Goal: Information Seeking & Learning: Find specific fact

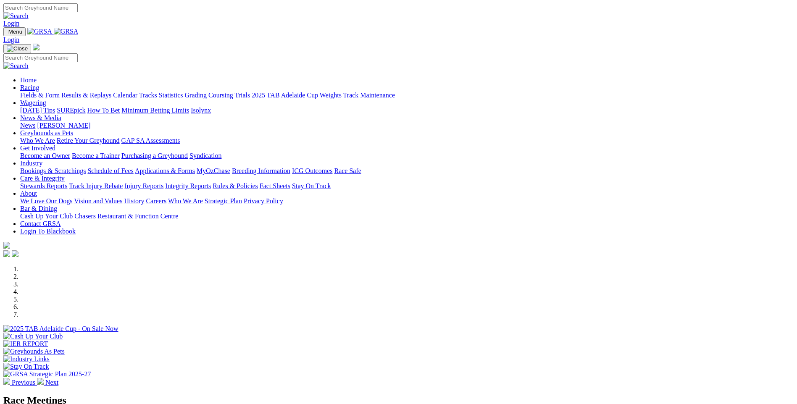
click at [39, 84] on link "Racing" at bounding box center [29, 87] width 19 height 7
click at [60, 92] on link "Fields & Form" at bounding box center [39, 95] width 39 height 7
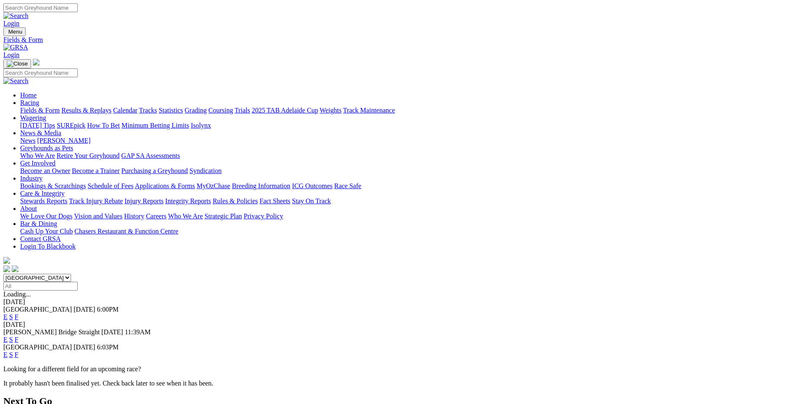
click at [78, 282] on input "Select date" at bounding box center [40, 286] width 74 height 9
type input "[DATE]"
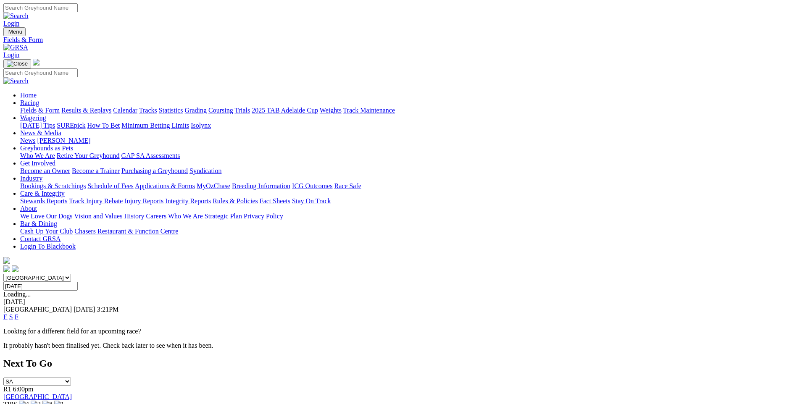
click at [18, 313] on link "F" at bounding box center [17, 316] width 4 height 7
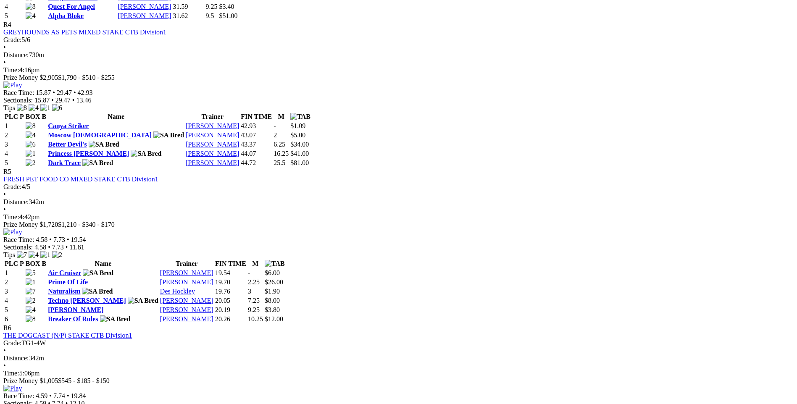
scroll to position [924, 0]
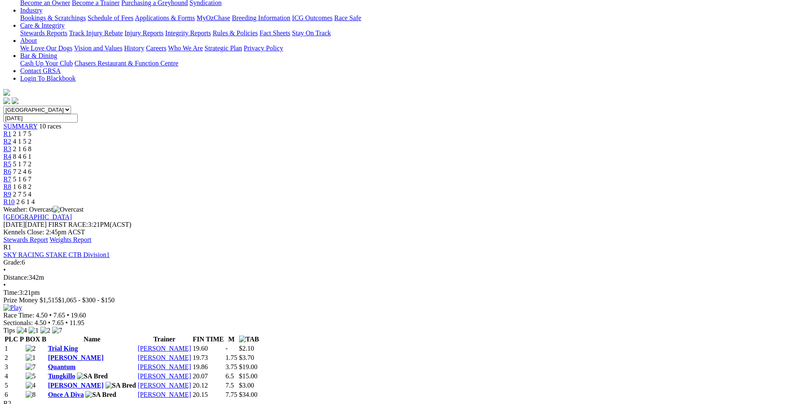
scroll to position [0, 0]
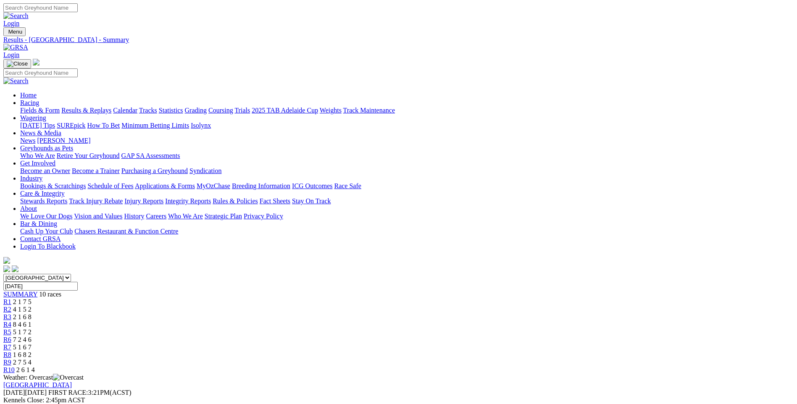
click at [65, 190] on link "Care & Integrity" at bounding box center [42, 193] width 45 height 7
click at [211, 197] on link "Integrity Reports" at bounding box center [188, 200] width 46 height 7
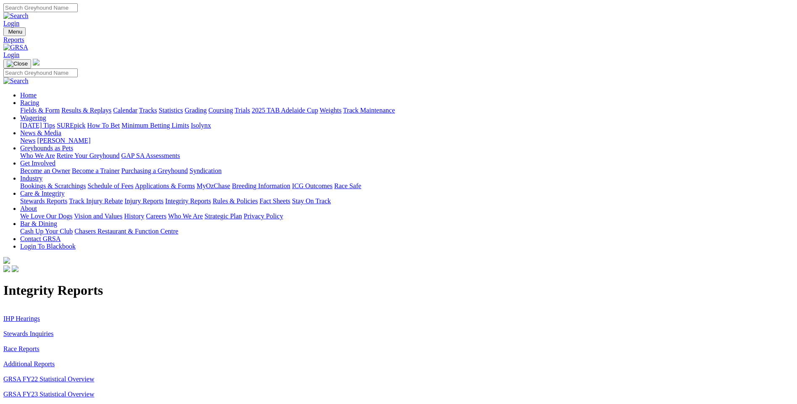
click at [40, 315] on link "IHP Hearings" at bounding box center [21, 318] width 37 height 7
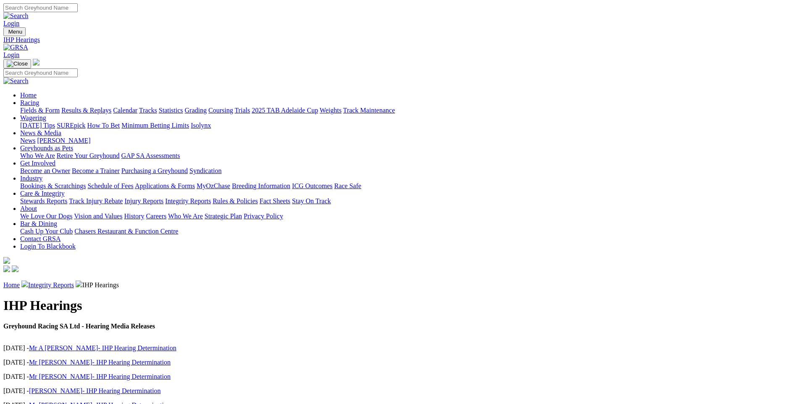
click at [176, 344] on link "Mr A [PERSON_NAME]- IHP Hearing Determination" at bounding box center [102, 347] width 147 height 7
click at [170, 359] on link "Mr [PERSON_NAME]- IHP Hearing Determination" at bounding box center [100, 362] width 142 height 7
